Goal: Task Accomplishment & Management: Use online tool/utility

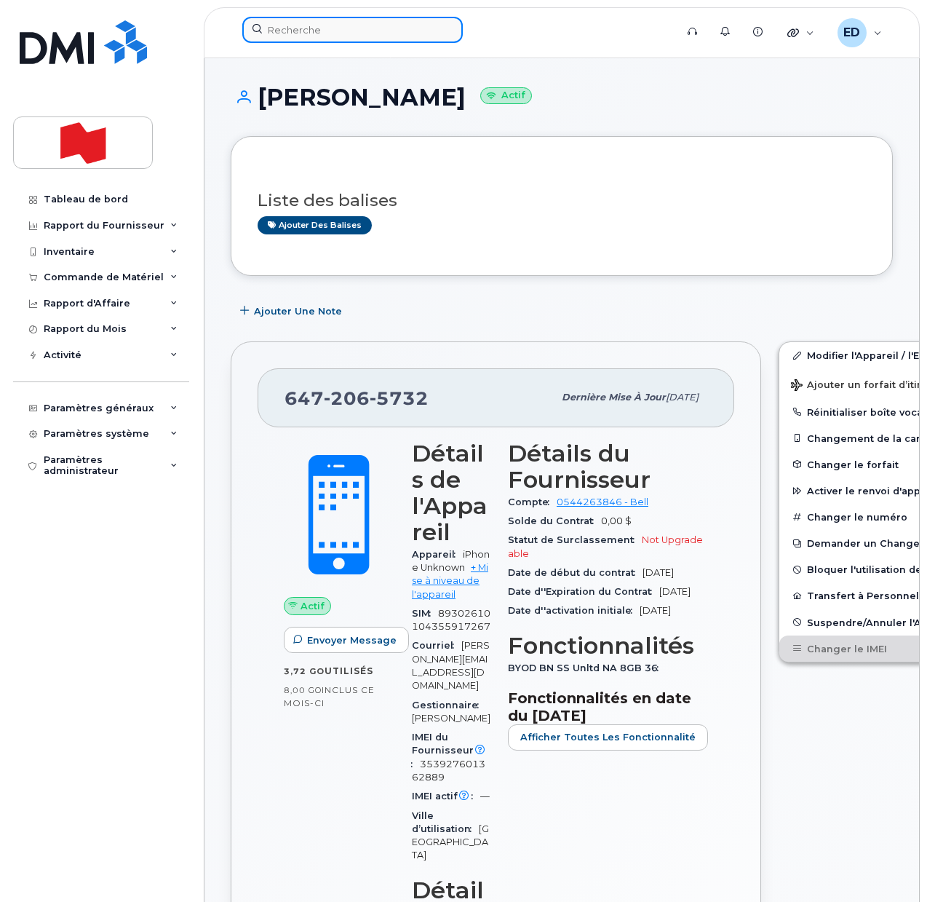
click at [290, 24] on input at bounding box center [352, 30] width 220 height 26
paste input "[PERSON_NAME]"
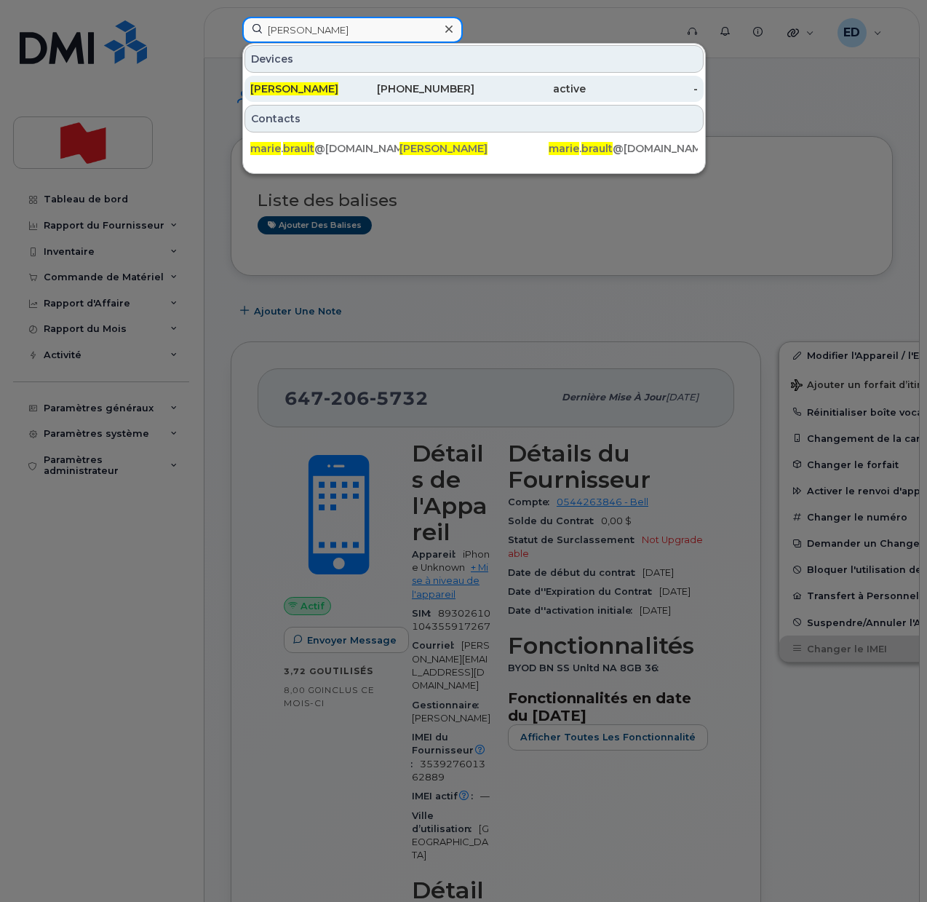
type input "[PERSON_NAME]"
click at [291, 90] on span "[PERSON_NAME]" at bounding box center [294, 88] width 88 height 13
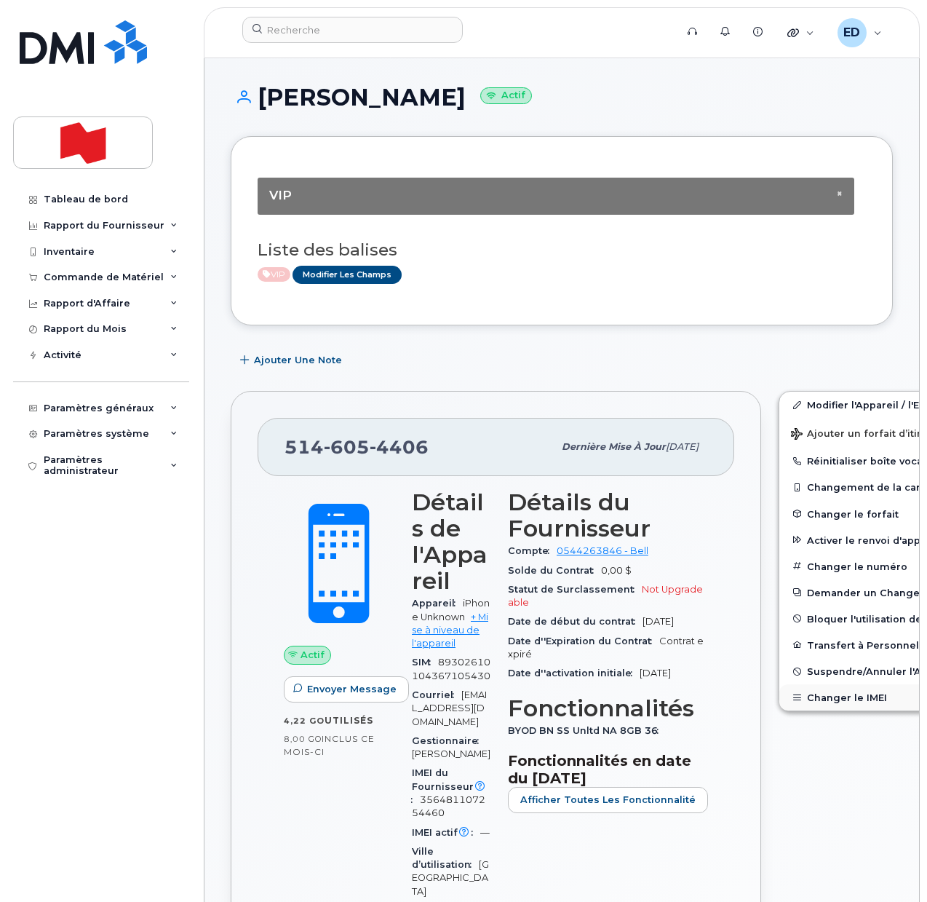
click at [811, 693] on button "Changer le IMEI" at bounding box center [892, 697] width 226 height 26
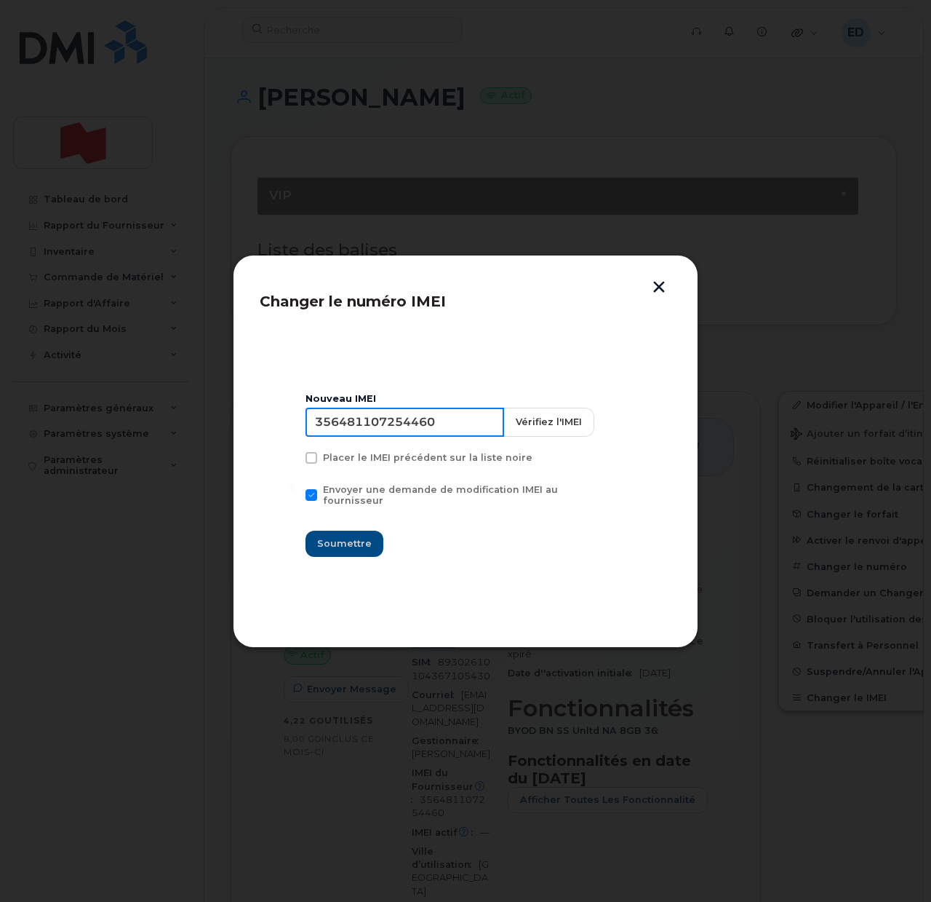
click at [367, 430] on input "356481107254460" at bounding box center [405, 421] width 199 height 29
click at [367, 429] on input "356481107254460" at bounding box center [405, 421] width 199 height 29
click at [410, 421] on input "356481107254460" at bounding box center [405, 421] width 199 height 29
type input "353927601458521"
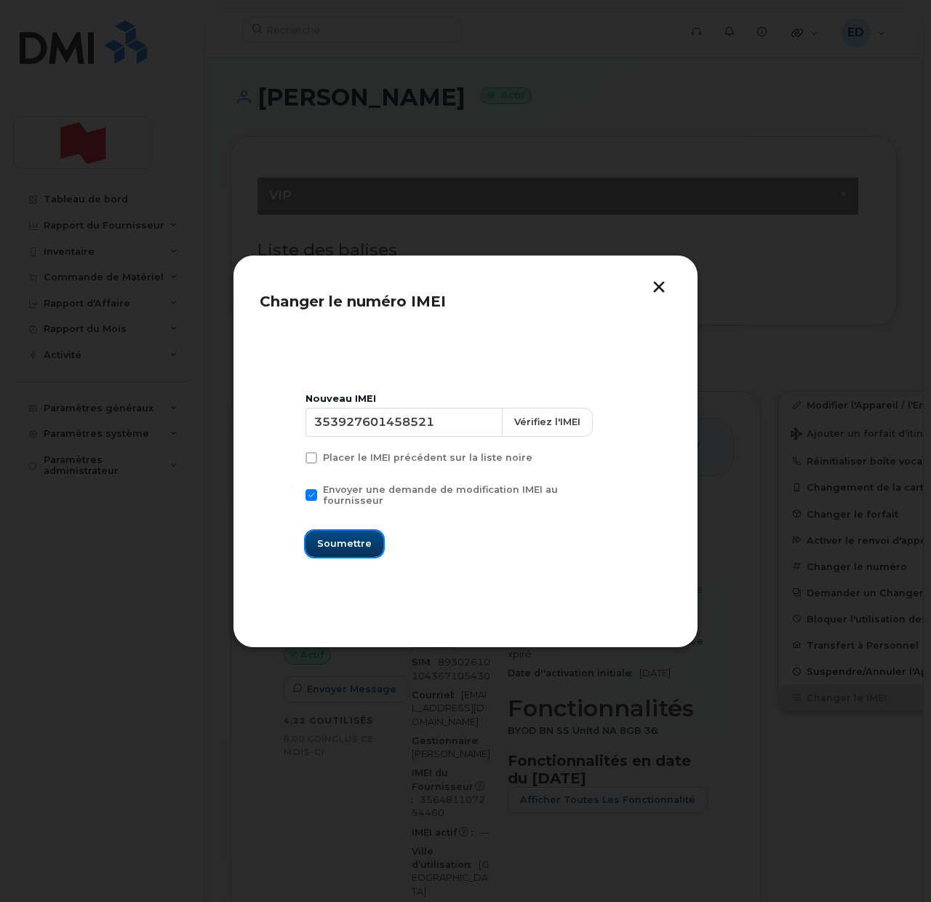
click at [353, 536] on span "Soumettre" at bounding box center [344, 543] width 55 height 14
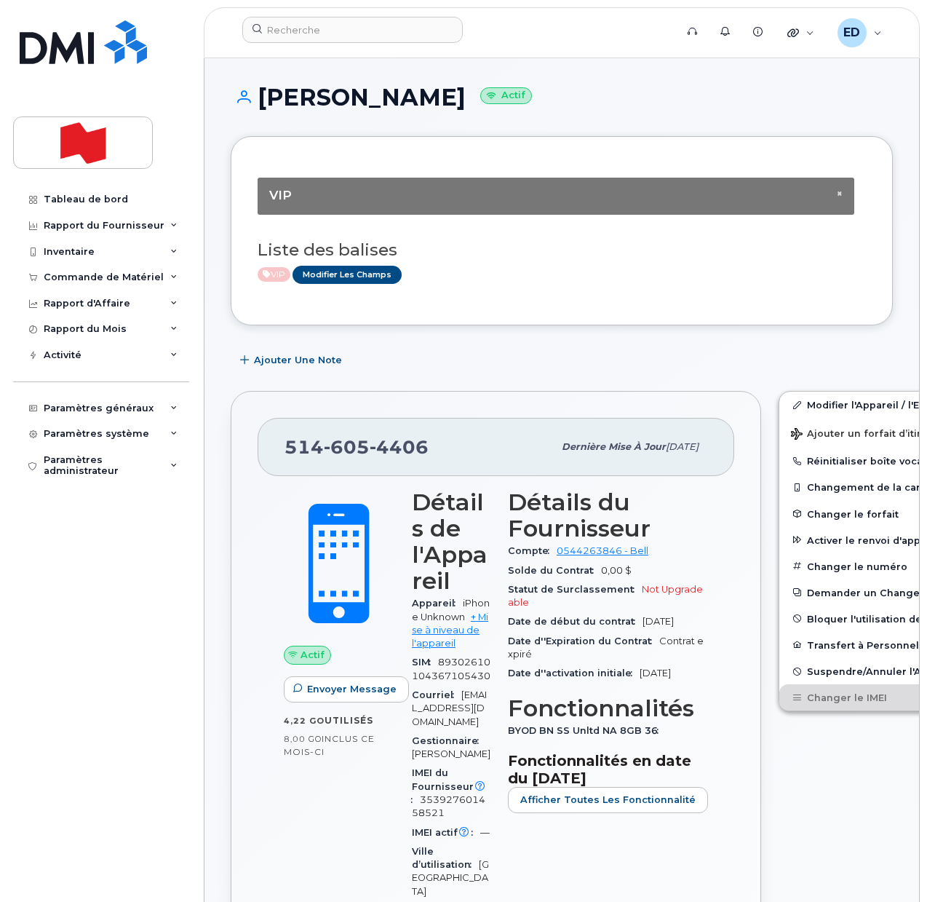
click at [790, 295] on div "× VIP Liste des balises VIP Modifier les Champs" at bounding box center [562, 230] width 608 height 135
drag, startPoint x: 411, startPoint y: 90, endPoint x: 264, endPoint y: 92, distance: 147.0
click at [264, 92] on h1 "[PERSON_NAME] Actif" at bounding box center [562, 96] width 662 height 25
copy h1 "[PERSON_NAME]"
click at [843, 268] on div "VIP Modifier les Champs" at bounding box center [556, 275] width 597 height 18
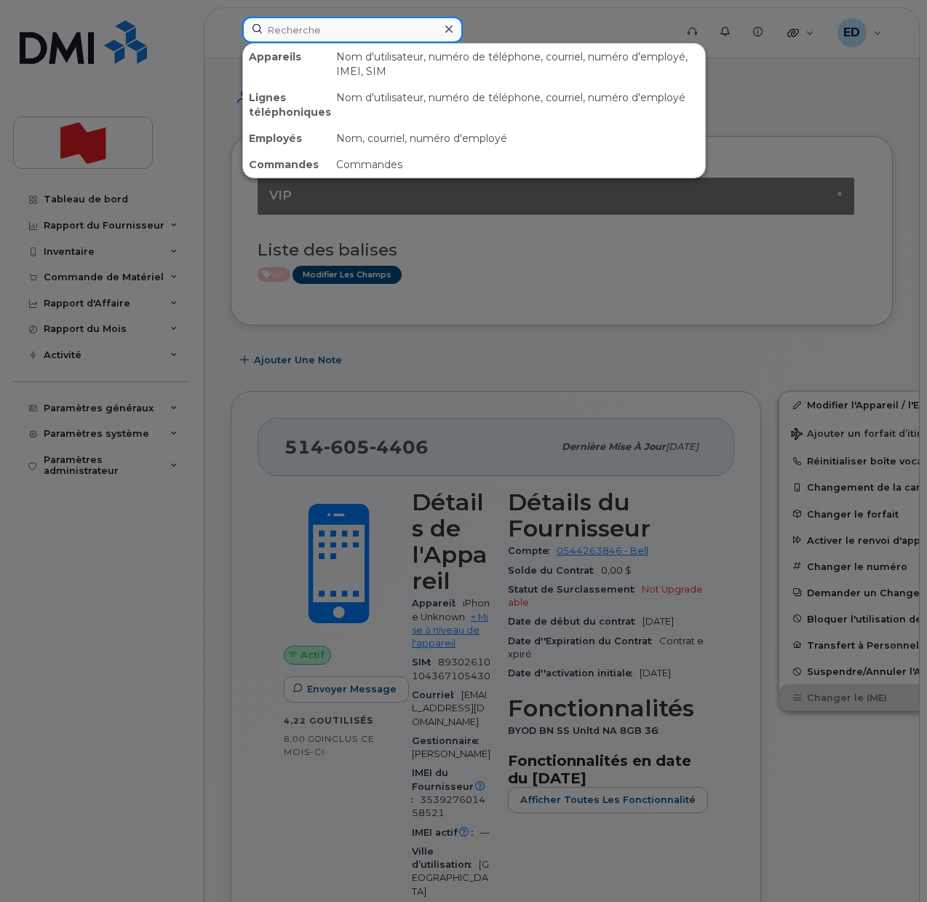
drag, startPoint x: 303, startPoint y: 32, endPoint x: 308, endPoint y: 39, distance: 8.3
click at [303, 31] on input at bounding box center [352, 30] width 220 height 26
paste input "[PERSON_NAME]"
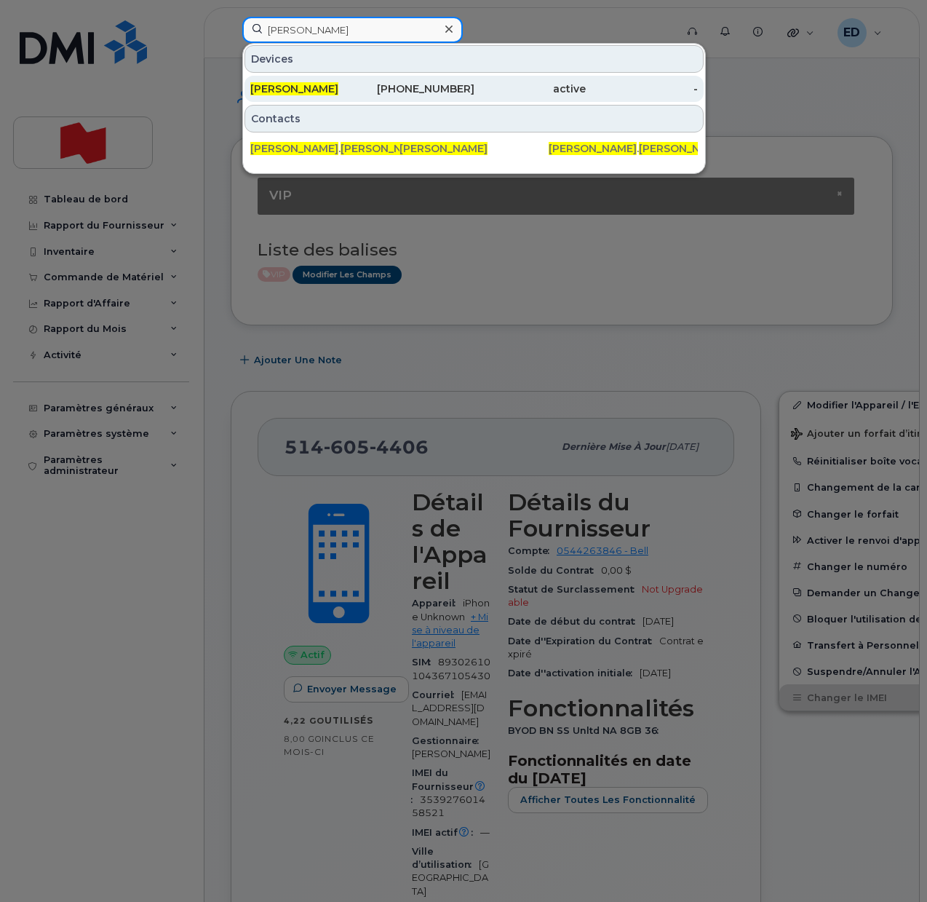
type input "[PERSON_NAME]"
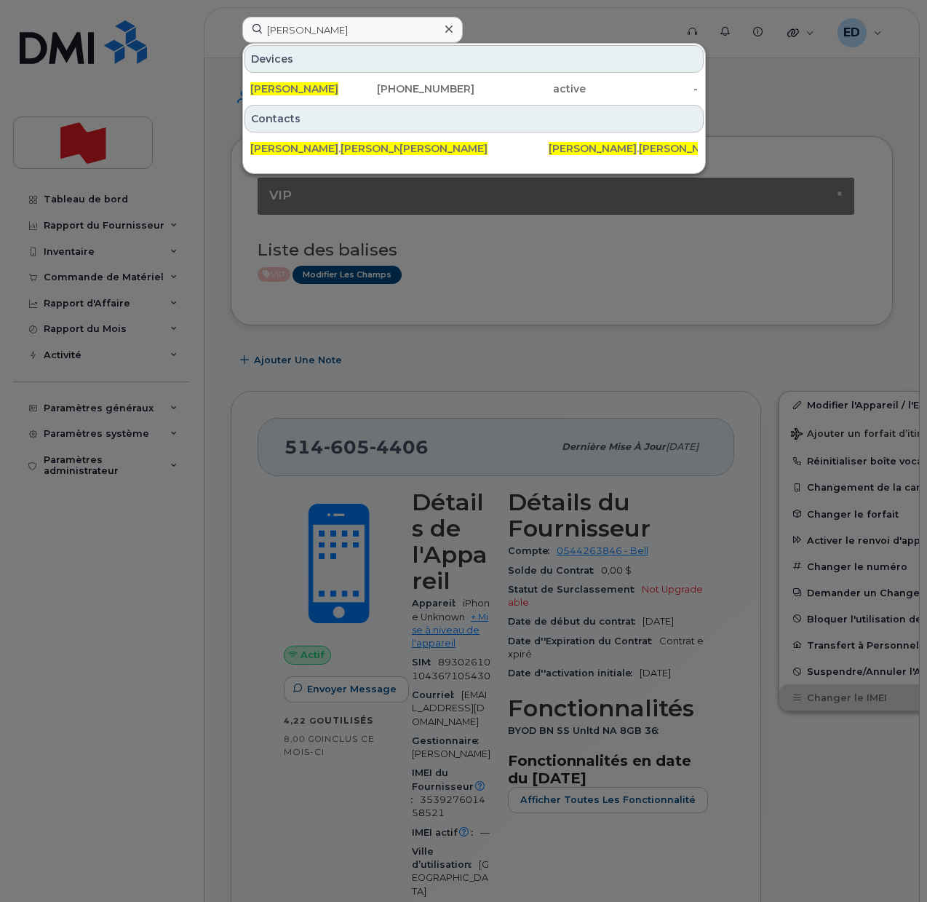
drag, startPoint x: 308, startPoint y: 85, endPoint x: 346, endPoint y: 124, distance: 54.0
click at [308, 87] on span "[PERSON_NAME]" at bounding box center [294, 88] width 88 height 13
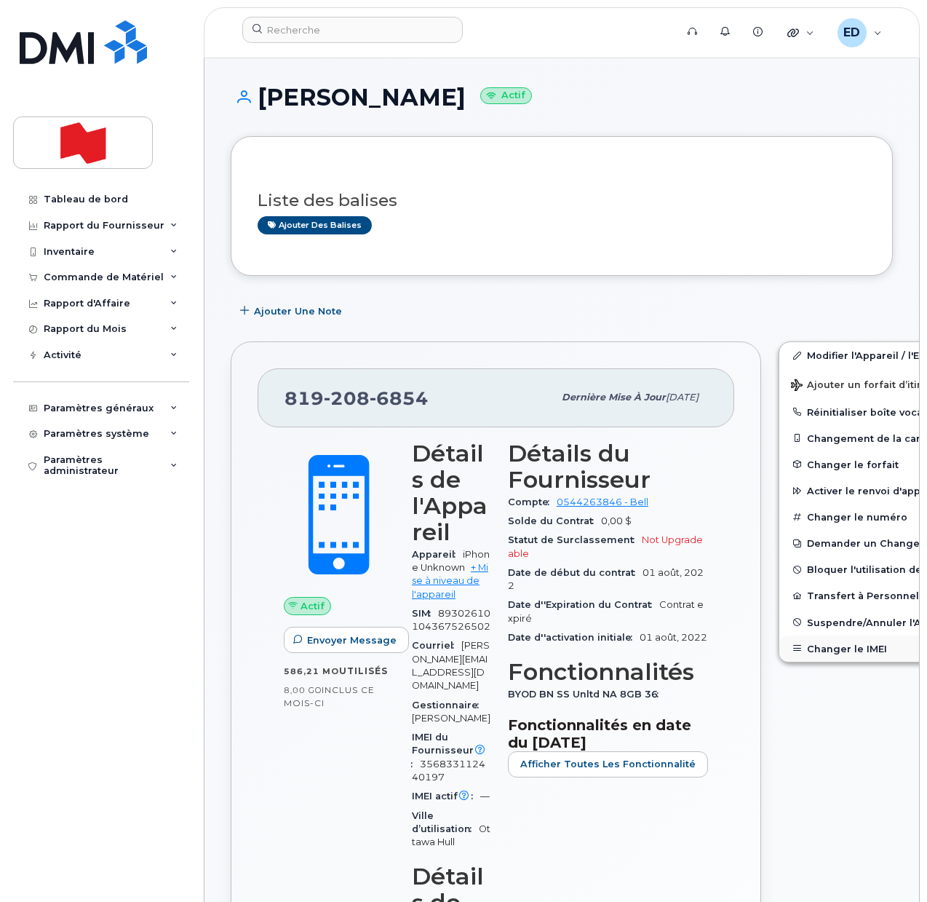
click at [808, 653] on button "Changer le IMEI" at bounding box center [892, 648] width 226 height 26
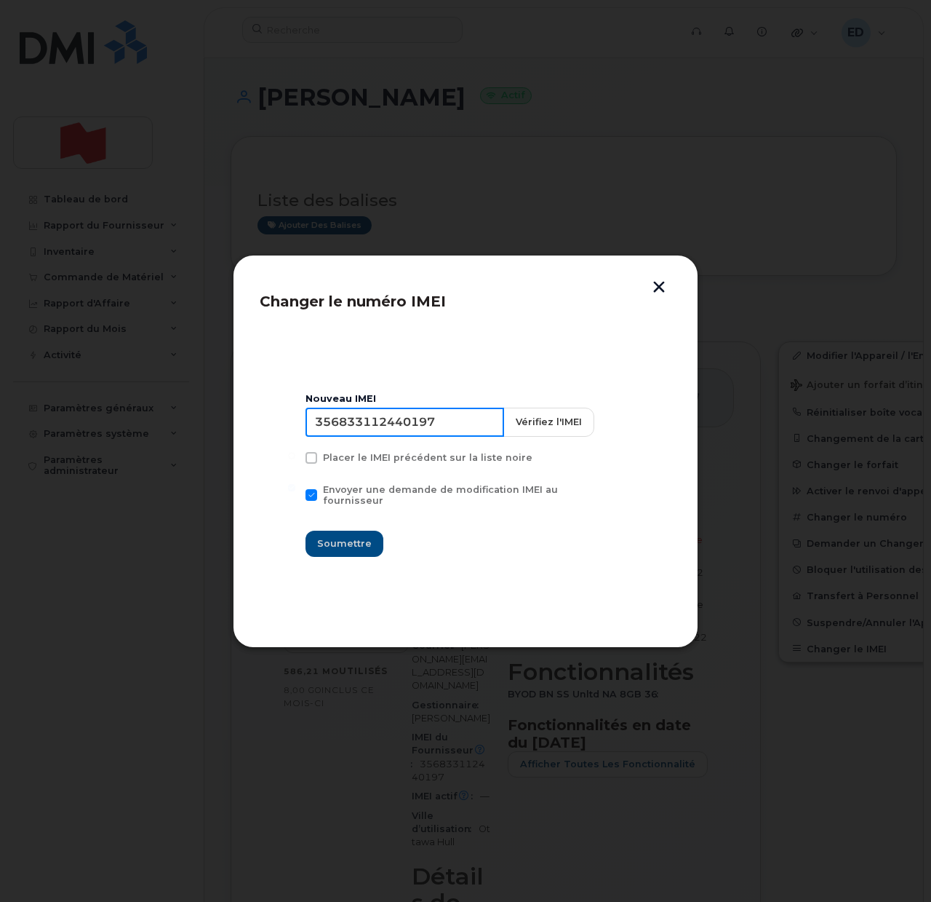
click at [407, 421] on input "356833112440197" at bounding box center [405, 421] width 199 height 29
type input "353927601581470"
click at [350, 543] on span "Soumettre" at bounding box center [344, 543] width 55 height 14
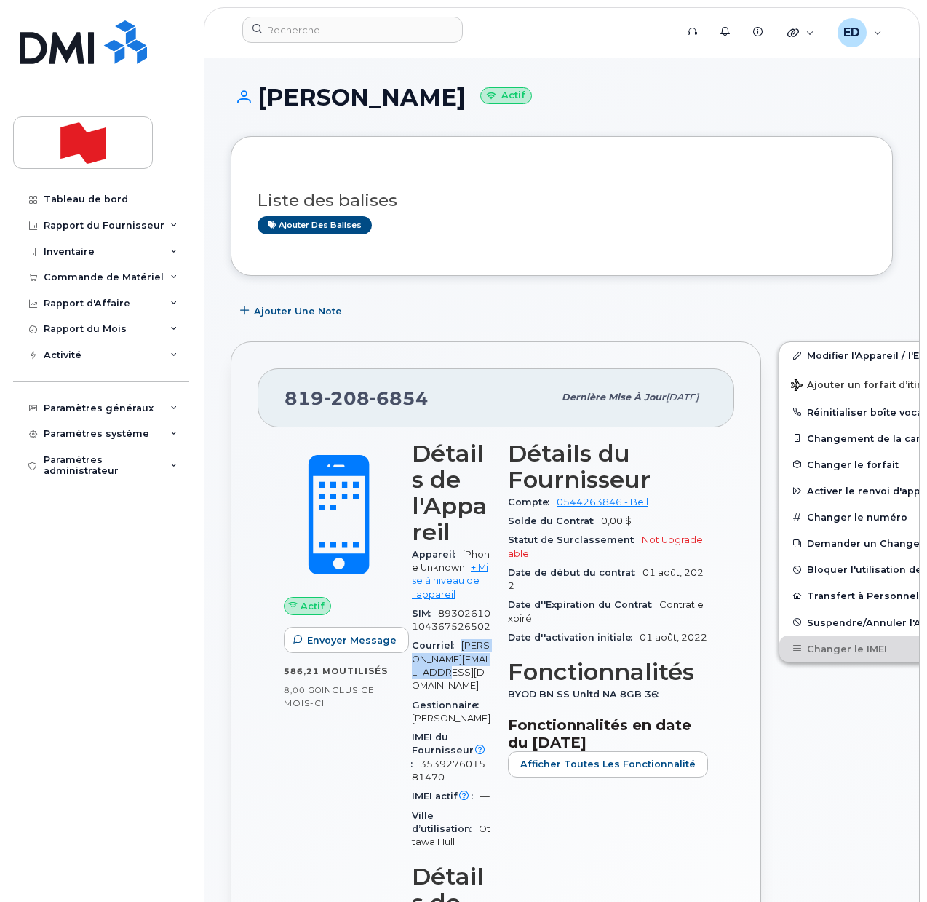
drag, startPoint x: 450, startPoint y: 682, endPoint x: 454, endPoint y: 660, distance: 22.3
click at [454, 660] on div "Courriel guillaume.tittlit@bnc.ca" at bounding box center [451, 665] width 79 height 59
copy span "guillaume.tittlit@bnc.ca"
drag, startPoint x: 442, startPoint y: 398, endPoint x: 279, endPoint y: 405, distance: 163.9
click at [279, 405] on div "819 208 6854 Dernière mise à jour 12 nov., 2024" at bounding box center [496, 397] width 477 height 58
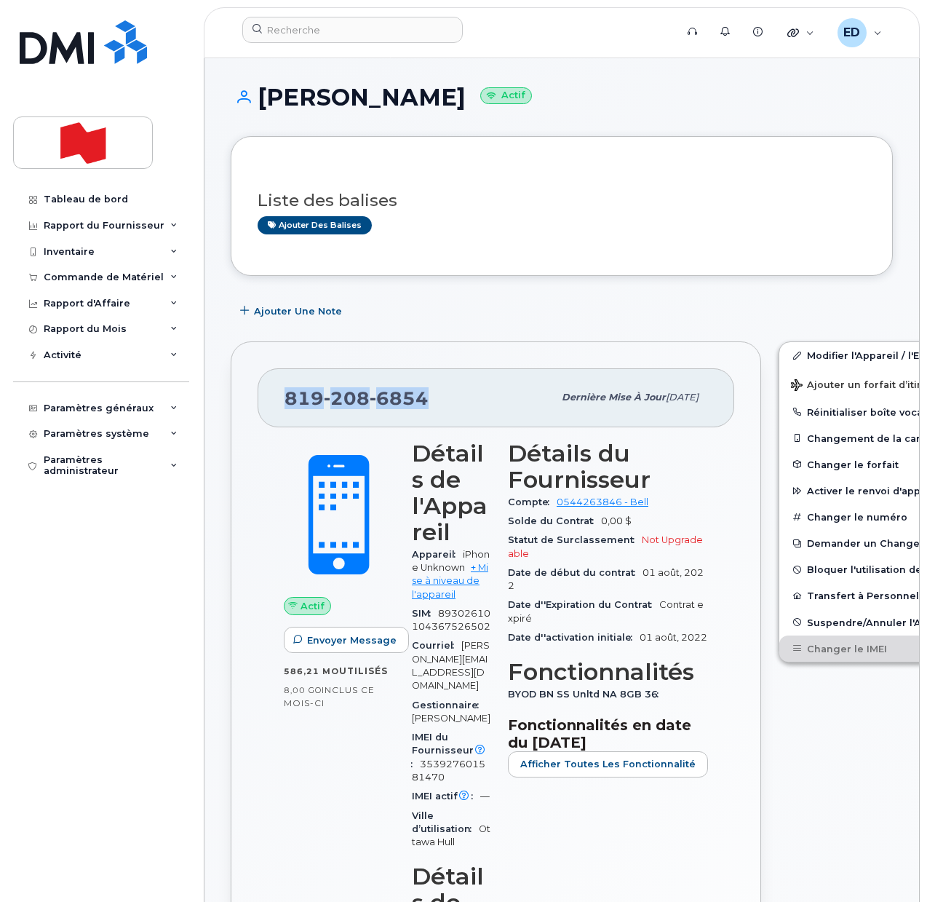
copy span "819 208 6854"
